Goal: Feedback & Contribution: Leave review/rating

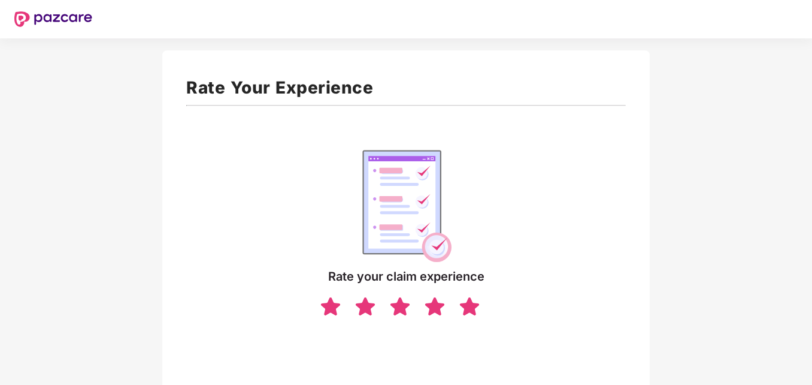
click at [471, 304] on img at bounding box center [469, 305] width 23 height 21
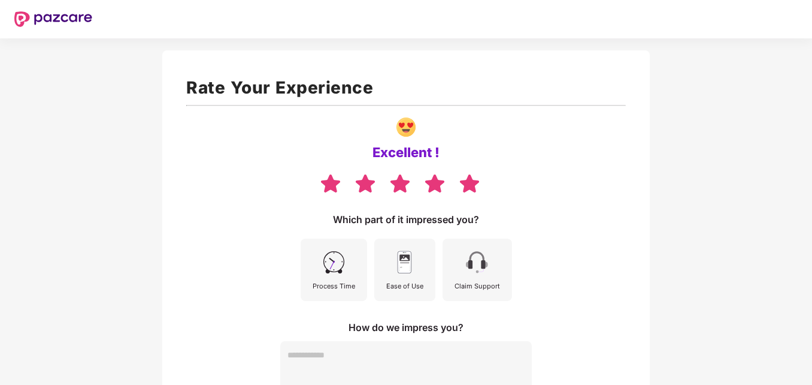
click at [349, 286] on div "Process Time" at bounding box center [334, 285] width 43 height 11
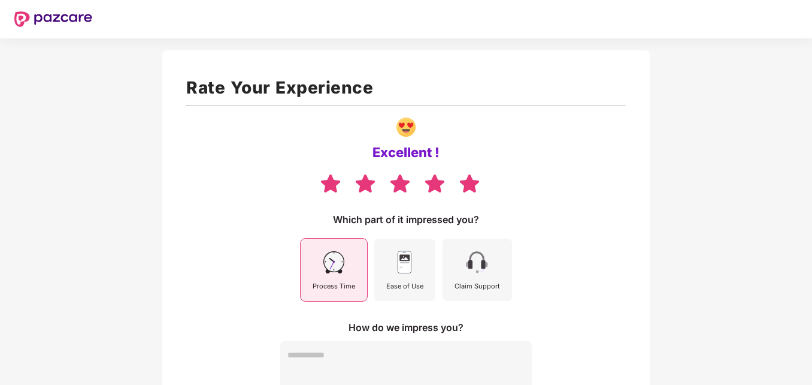
click at [397, 277] on div "Ease of Use" at bounding box center [404, 269] width 61 height 62
click at [467, 271] on img at bounding box center [477, 262] width 27 height 27
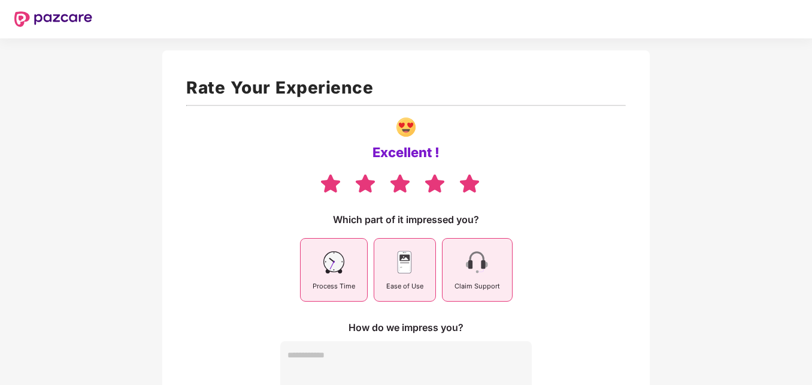
click at [467, 271] on img at bounding box center [477, 262] width 27 height 27
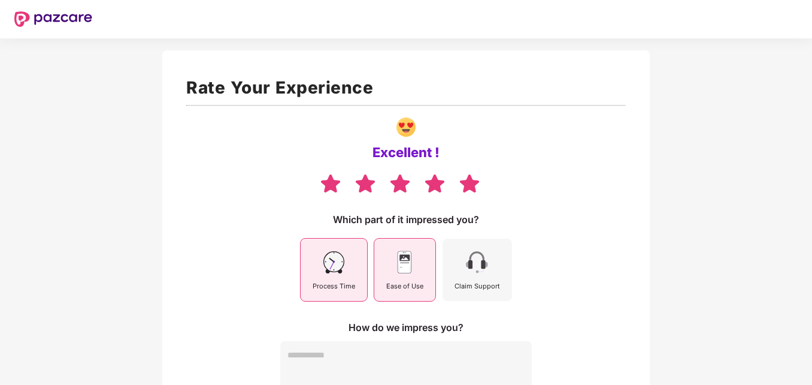
scroll to position [65, 0]
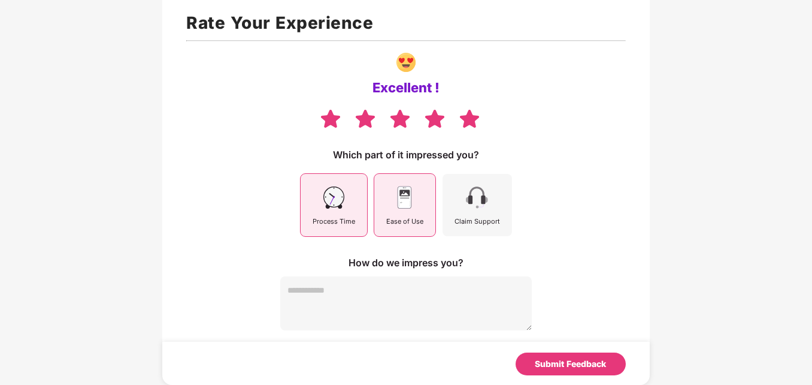
click at [437, 297] on textarea at bounding box center [406, 303] width 252 height 54
type textarea "*"
type textarea "**********"
click at [611, 365] on div "Submit Feedback" at bounding box center [571, 363] width 110 height 23
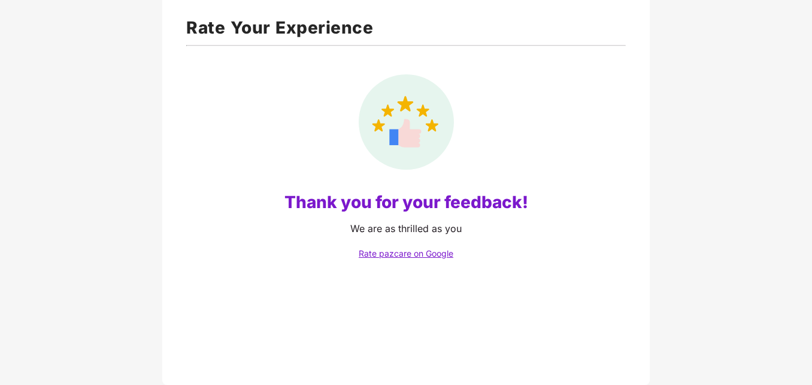
scroll to position [60, 0]
